Goal: Transaction & Acquisition: Register for event/course

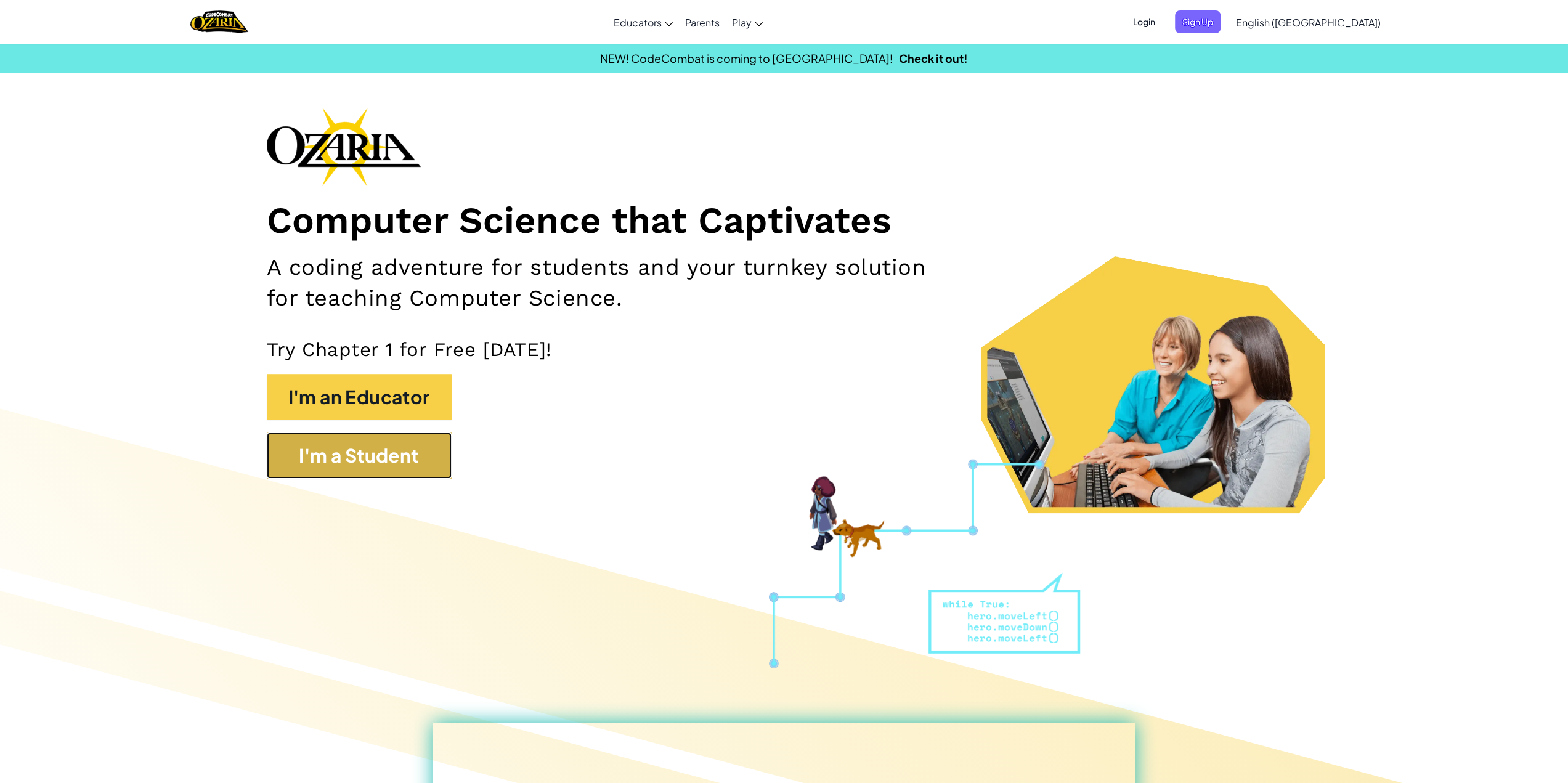
click at [375, 475] on button "I'm a Student" at bounding box center [359, 455] width 185 height 47
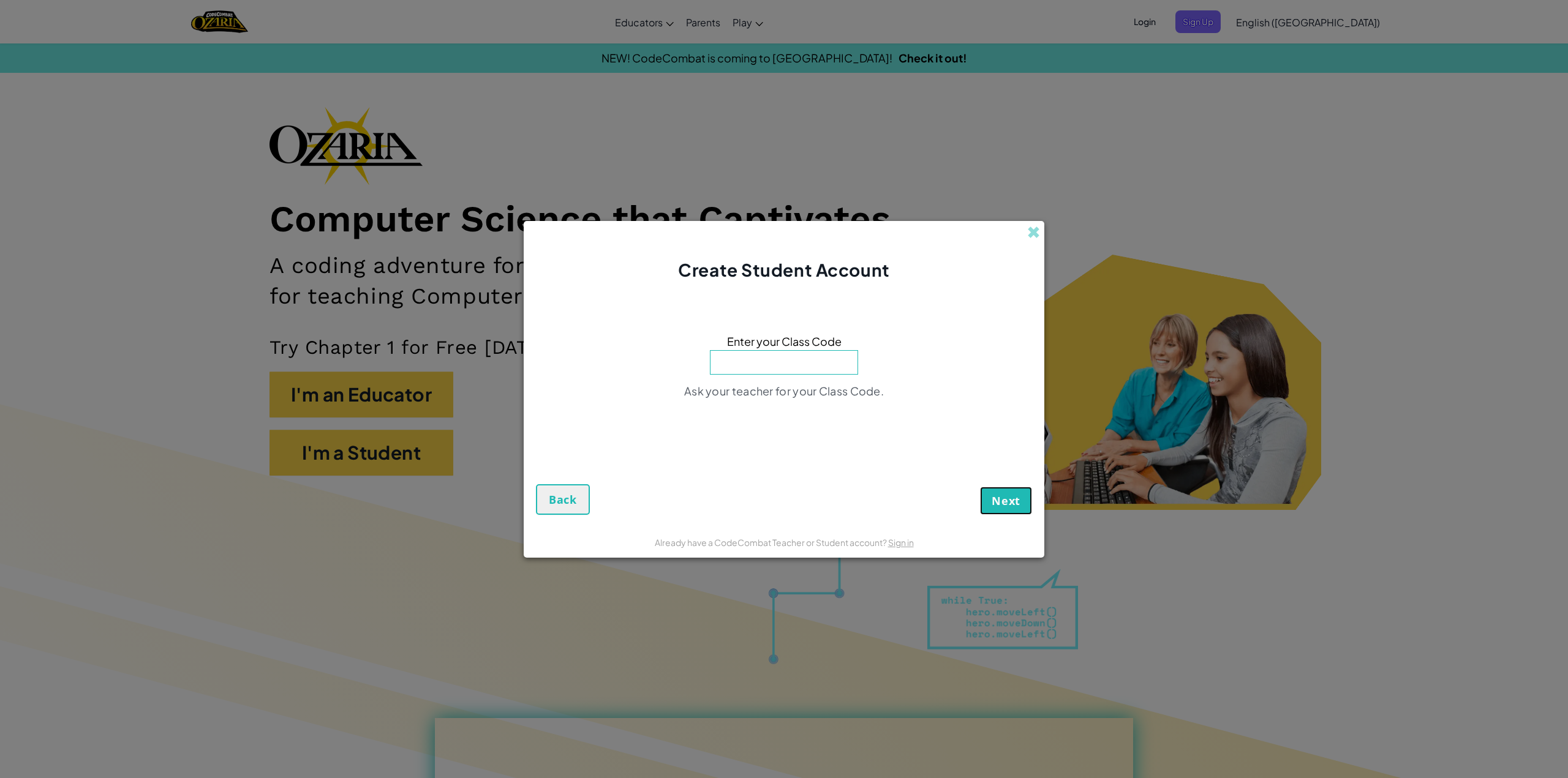
click at [1015, 492] on button "Next" at bounding box center [1006, 501] width 52 height 28
click at [895, 544] on link "Sign in" at bounding box center [901, 542] width 26 height 11
